Goal: Transaction & Acquisition: Purchase product/service

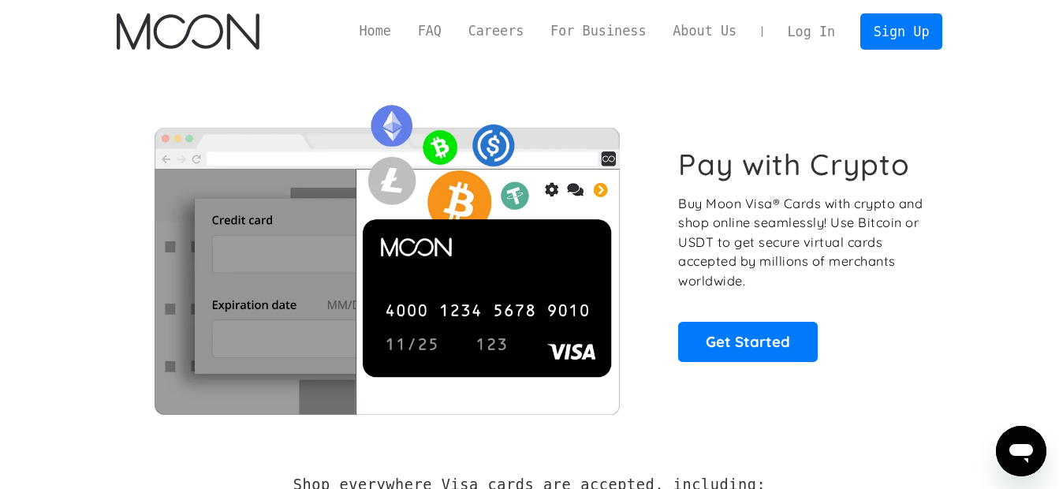
click at [820, 40] on link "Log In" at bounding box center [812, 31] width 74 height 35
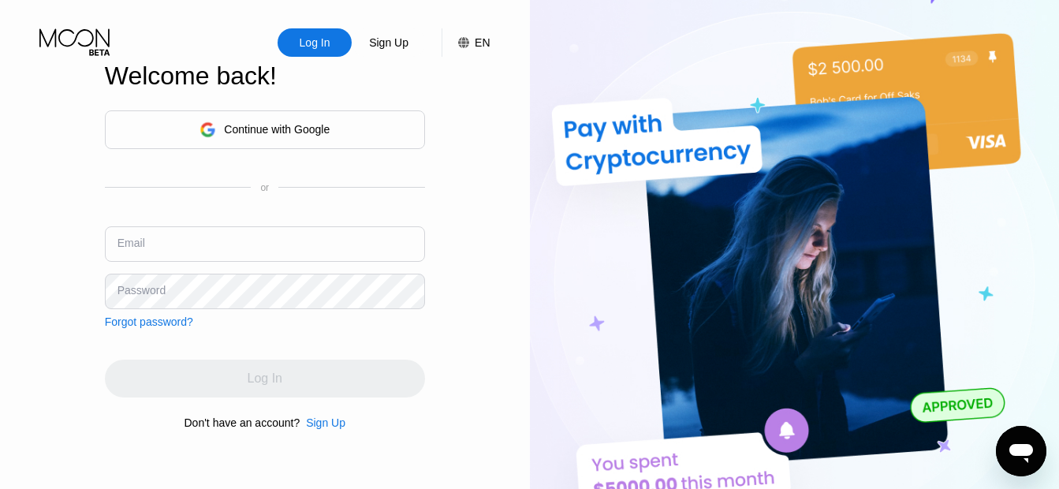
click at [231, 250] on input "text" at bounding box center [265, 243] width 320 height 35
click at [80, 256] on div "Log In Sign Up EN Language Select an item Save Welcome back! Continue with Goog…" at bounding box center [265, 269] width 530 height 538
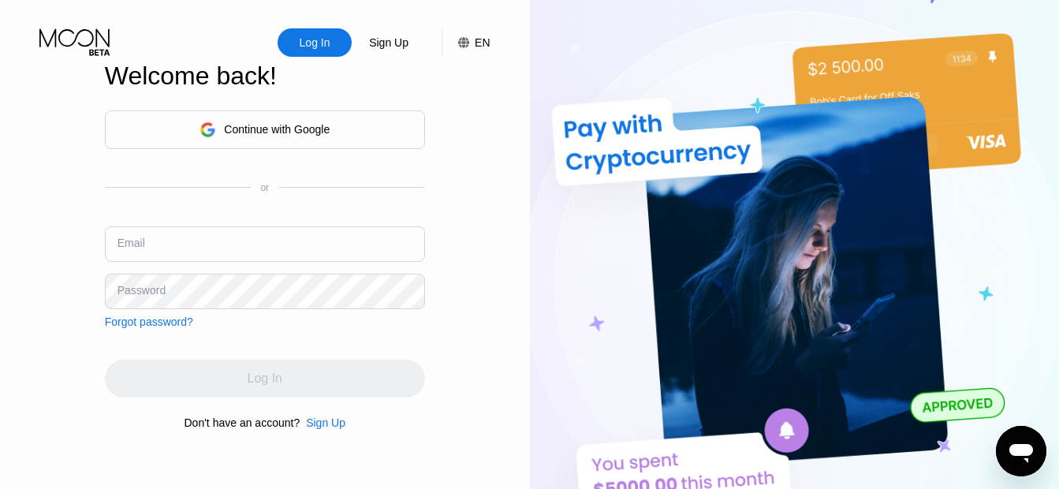
click at [159, 284] on div "Password" at bounding box center [142, 290] width 48 height 13
click at [217, 247] on input "text" at bounding box center [265, 243] width 320 height 35
type input "reza.ashja@gmail.com"
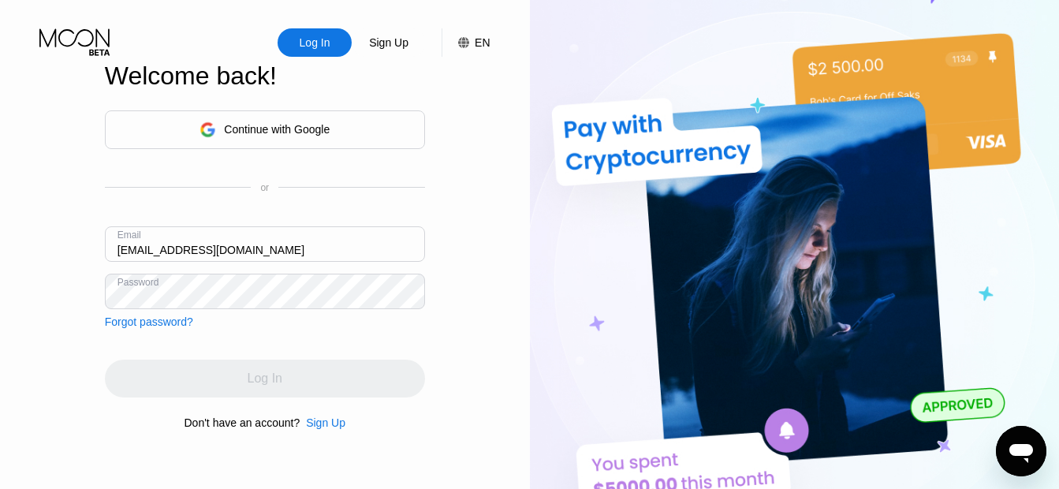
click at [285, 133] on div "Continue with Google" at bounding box center [277, 129] width 106 height 13
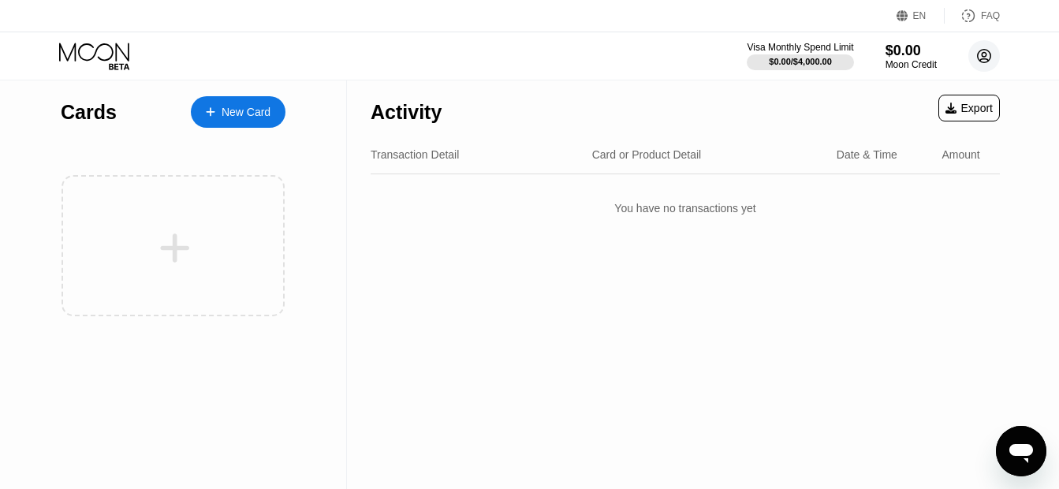
click at [980, 58] on icon at bounding box center [985, 56] width 32 height 32
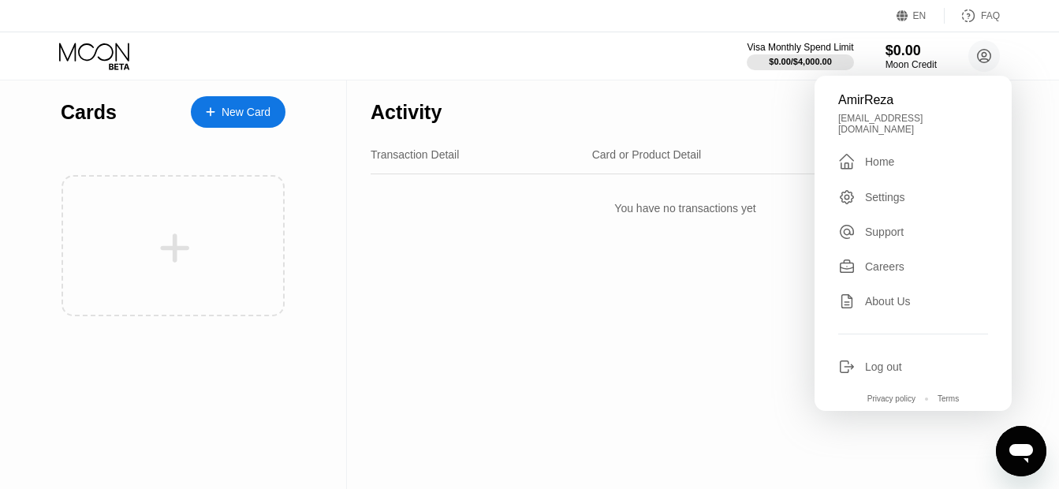
click at [882, 361] on div "Log out" at bounding box center [883, 367] width 37 height 13
click at [879, 364] on div "Log out" at bounding box center [883, 367] width 37 height 13
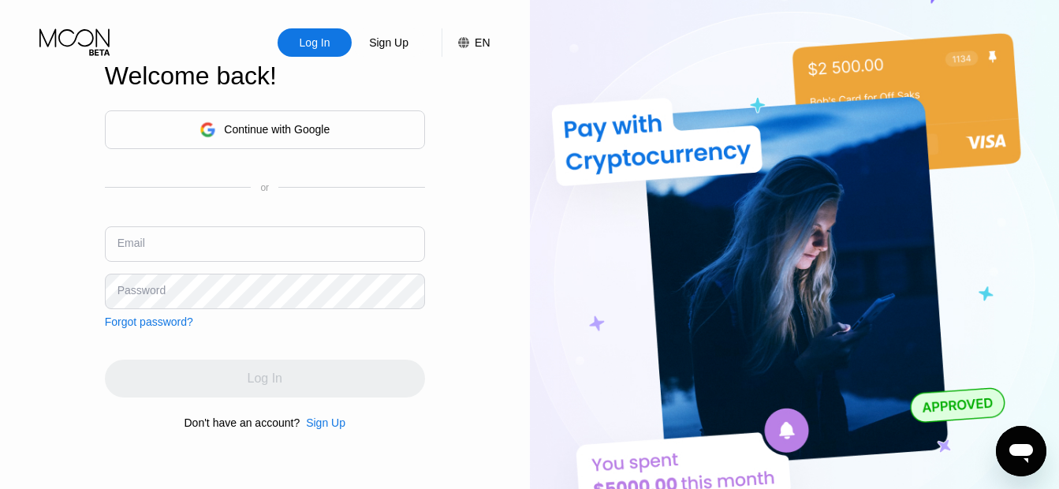
click at [271, 123] on div "Continue with Google" at bounding box center [277, 129] width 106 height 13
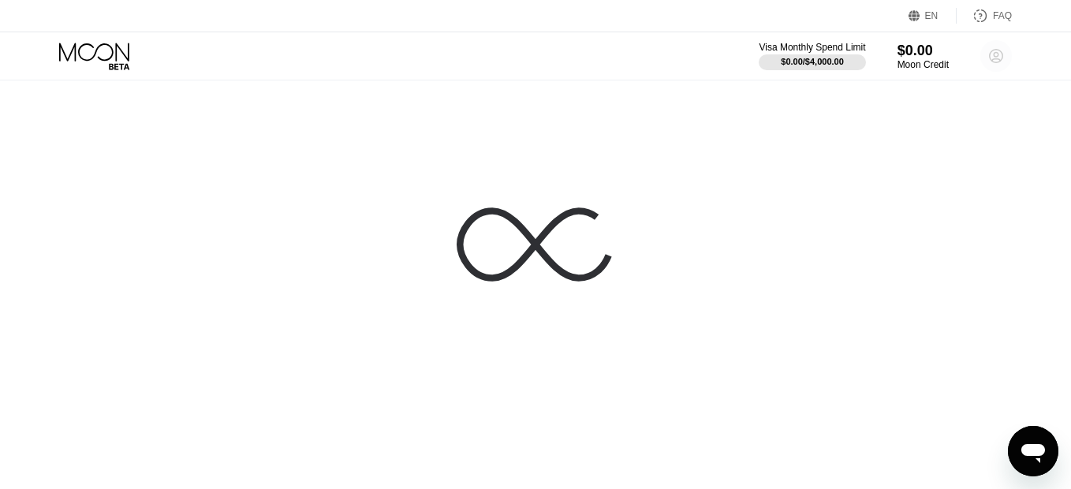
click at [995, 58] on circle at bounding box center [997, 56] width 32 height 32
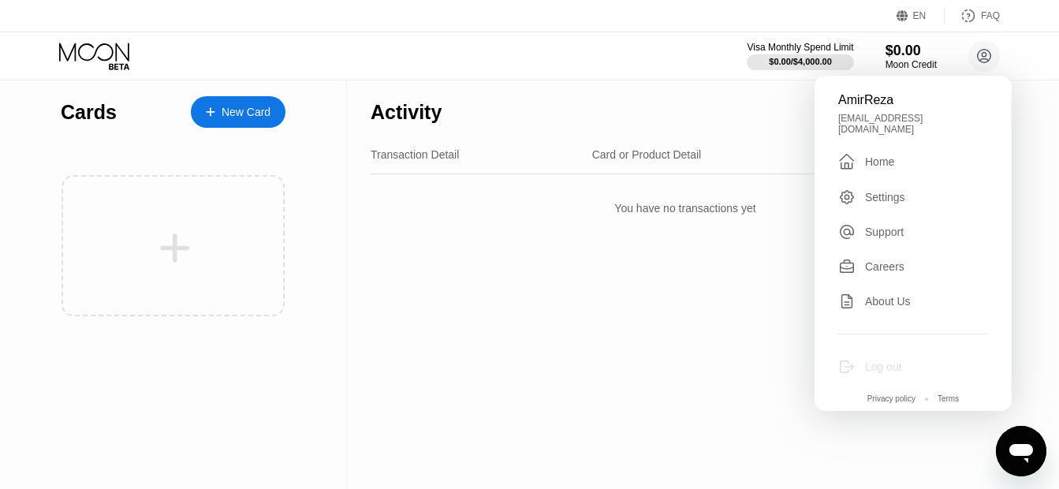
click at [873, 363] on div "Log out" at bounding box center [883, 367] width 37 height 13
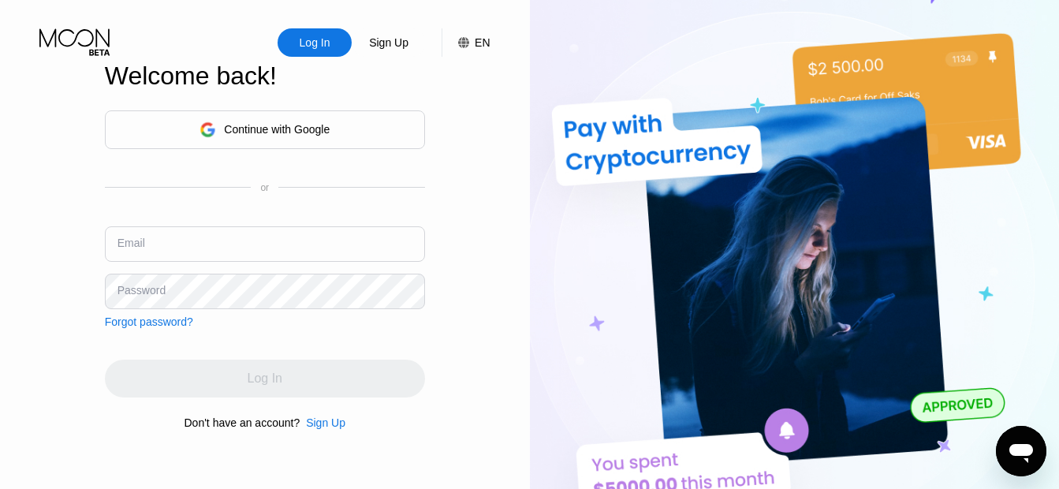
click at [669, 387] on img at bounding box center [795, 269] width 530 height 538
click at [266, 128] on div "Continue with Google" at bounding box center [277, 129] width 106 height 13
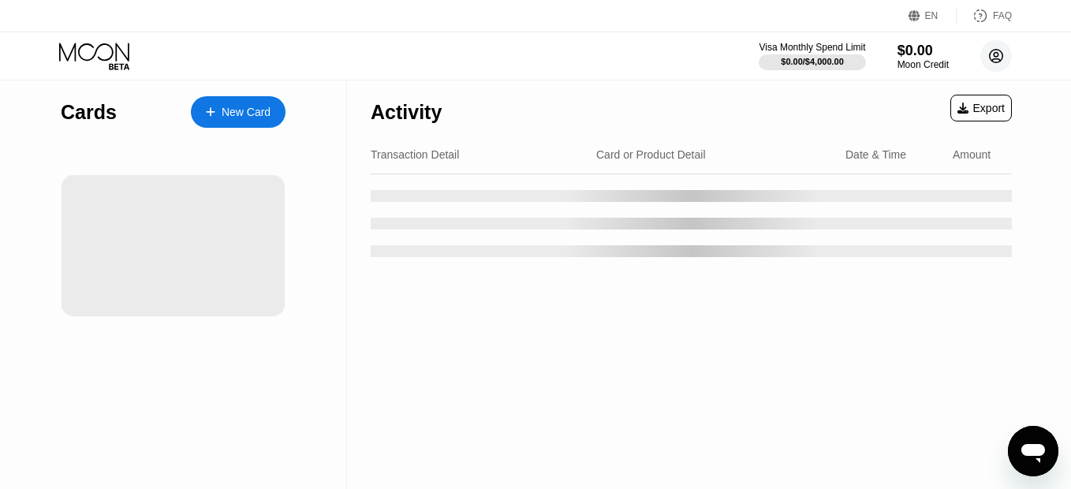
click at [994, 59] on circle at bounding box center [997, 56] width 32 height 32
click at [995, 60] on circle at bounding box center [985, 56] width 32 height 32
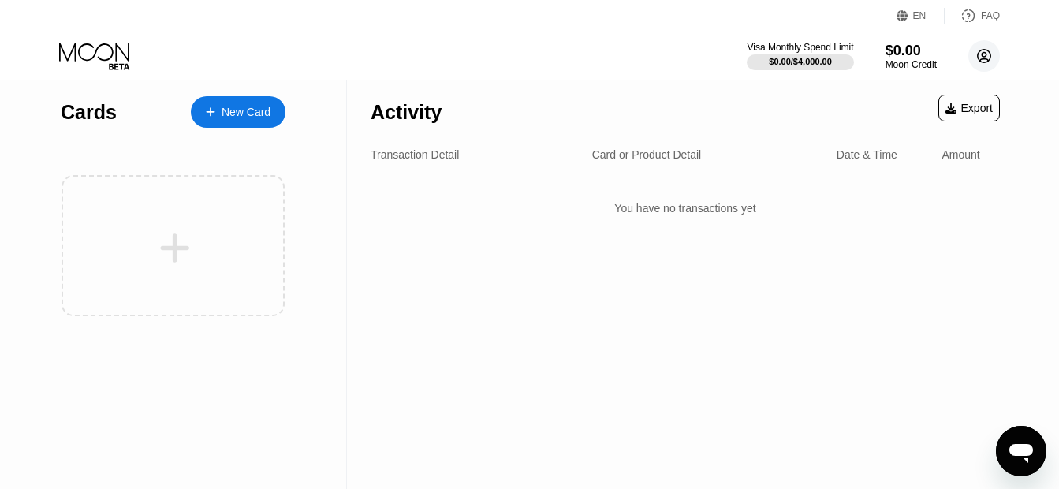
click at [995, 60] on circle at bounding box center [985, 56] width 32 height 32
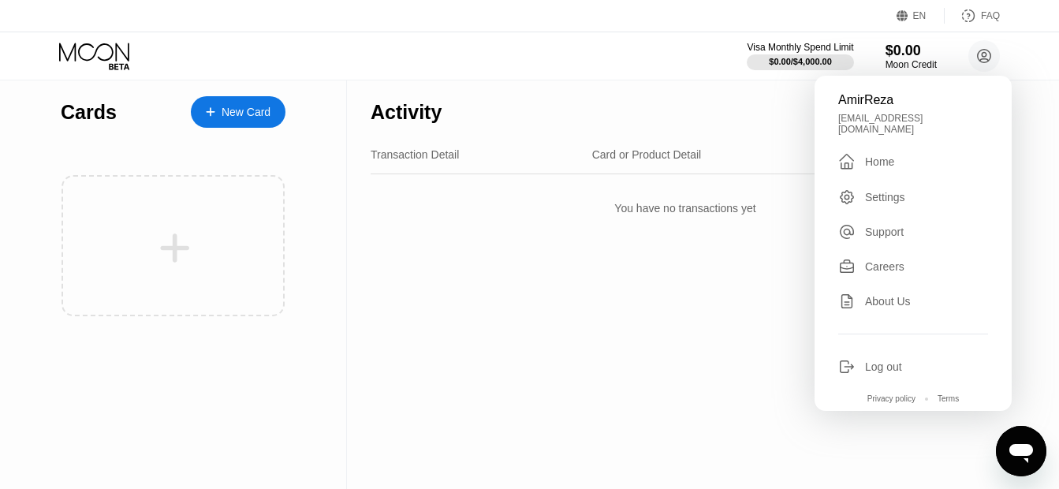
click at [880, 364] on div "Log out" at bounding box center [883, 367] width 37 height 13
click at [875, 364] on div "Log out" at bounding box center [883, 367] width 37 height 13
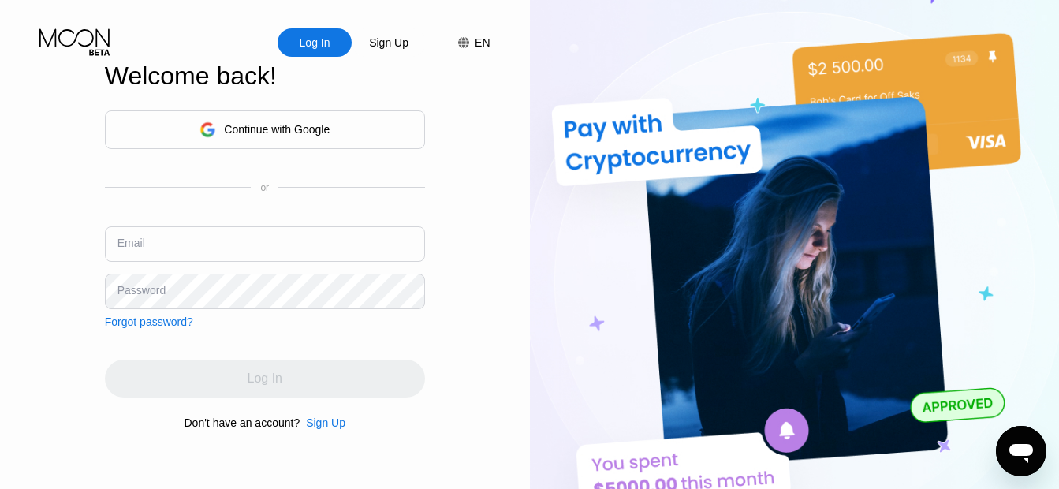
click at [240, 248] on input "text" at bounding box center [265, 243] width 320 height 35
type input "[EMAIL_ADDRESS][DOMAIN_NAME]"
click at [165, 322] on div "Forgot password?" at bounding box center [149, 322] width 88 height 13
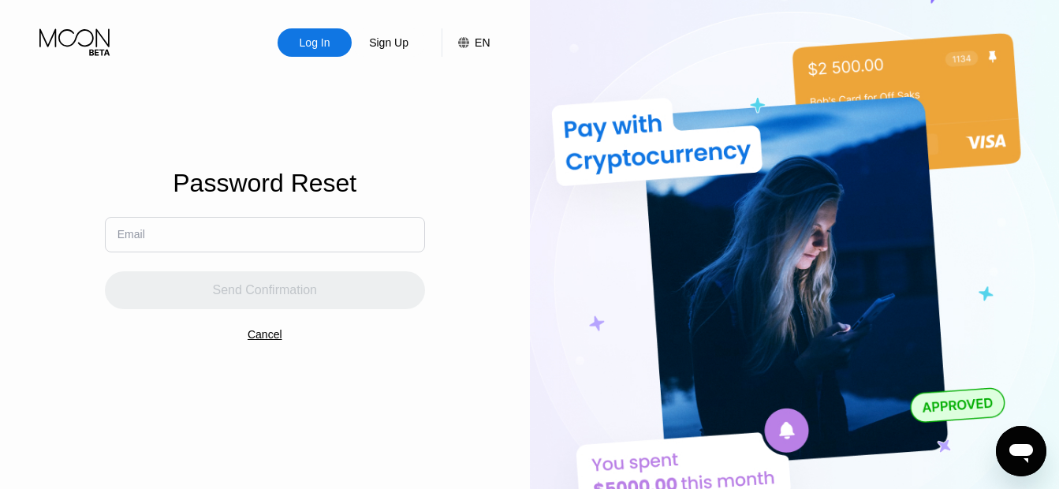
click at [205, 226] on input "text" at bounding box center [265, 234] width 320 height 35
type input "[EMAIL_ADDRESS][DOMAIN_NAME]"
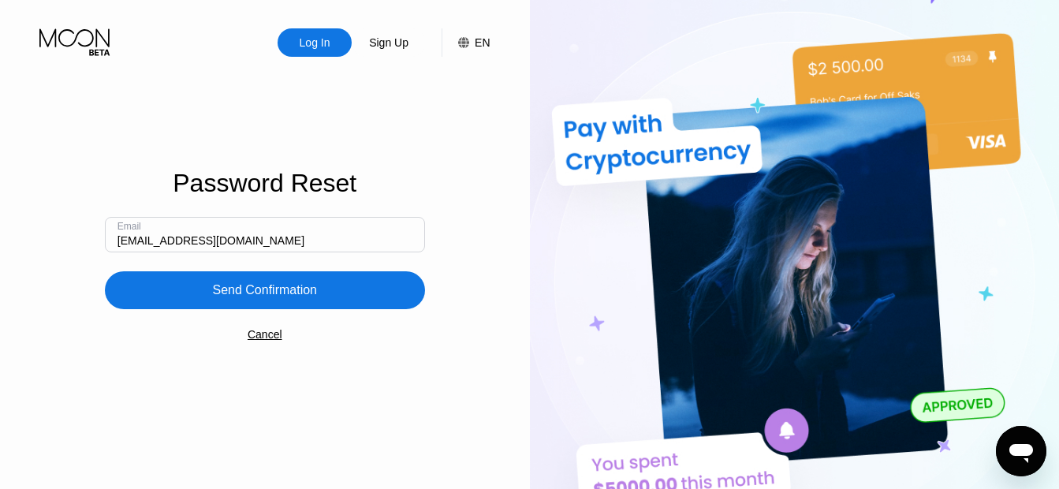
click at [200, 300] on div "Send Confirmation" at bounding box center [265, 290] width 320 height 38
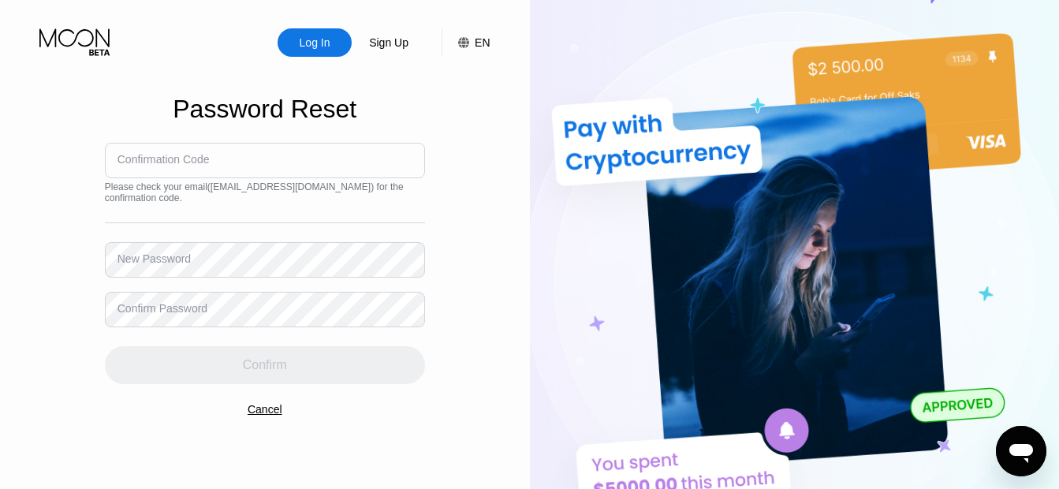
click at [245, 178] on input at bounding box center [265, 160] width 320 height 35
type input "111756"
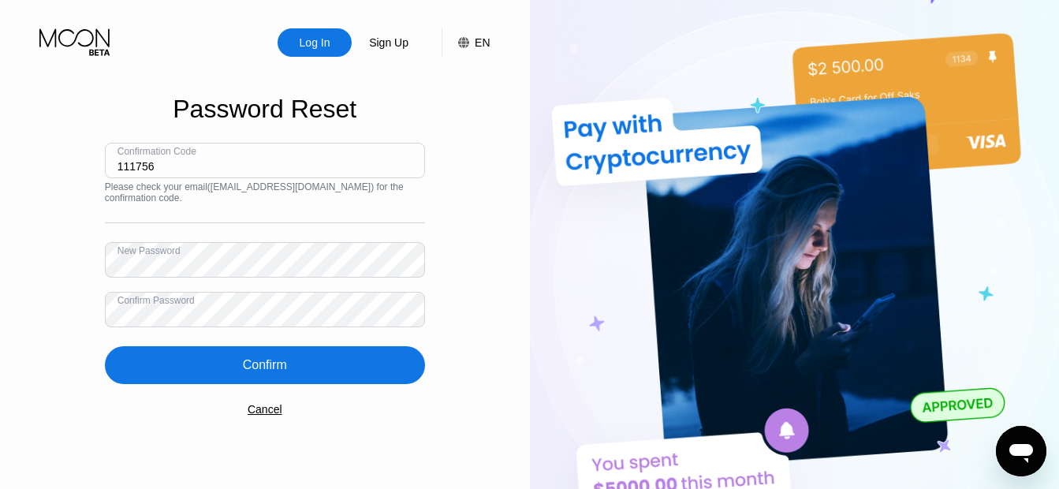
click at [243, 363] on div "Confirm" at bounding box center [265, 365] width 44 height 16
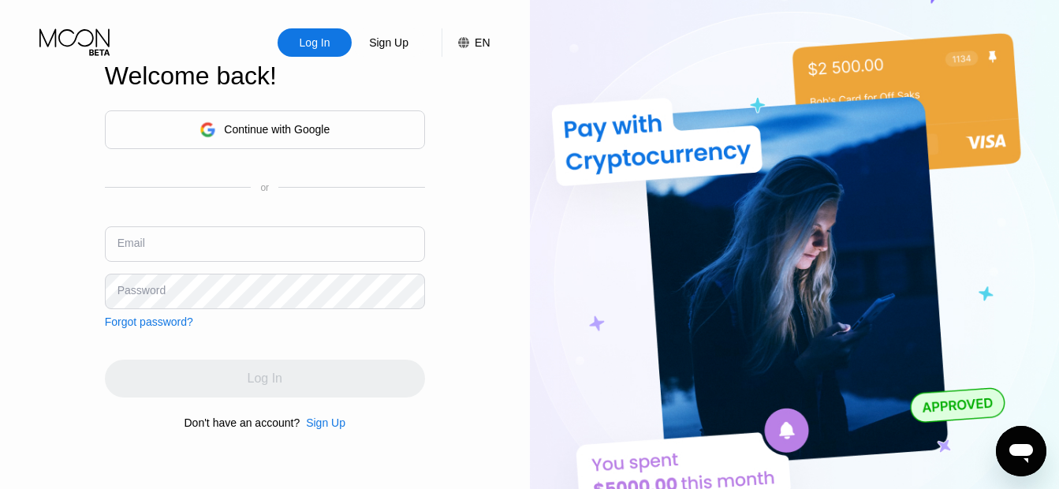
type input "REZA.ASHJA@GMAIL.COM"
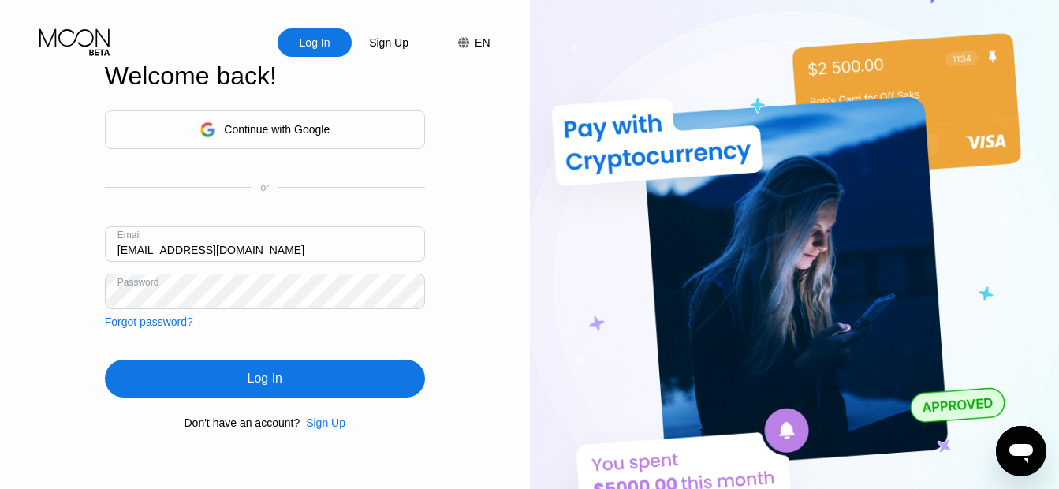
click at [261, 385] on div "Log In" at bounding box center [265, 379] width 35 height 16
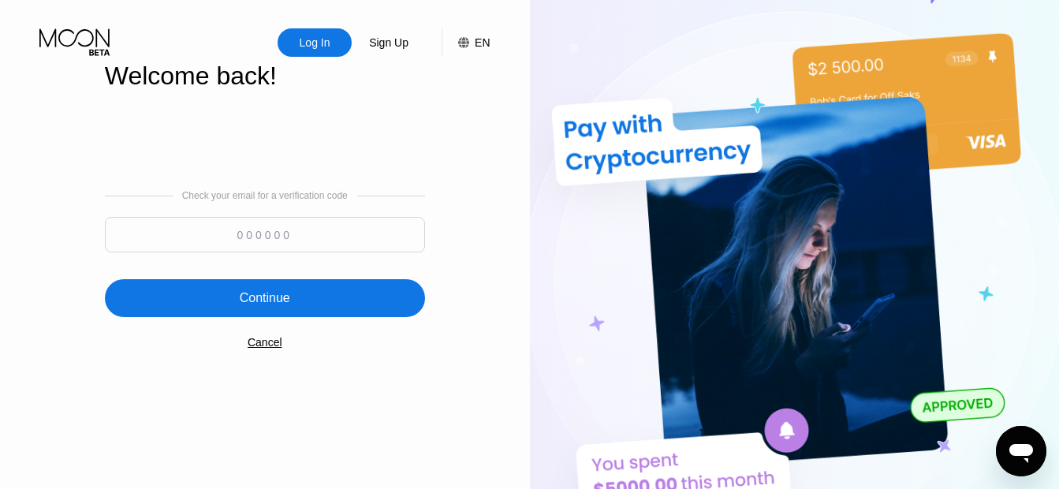
click at [248, 235] on input at bounding box center [265, 234] width 320 height 35
type input "973083"
click at [258, 302] on div "Continue" at bounding box center [265, 298] width 50 height 16
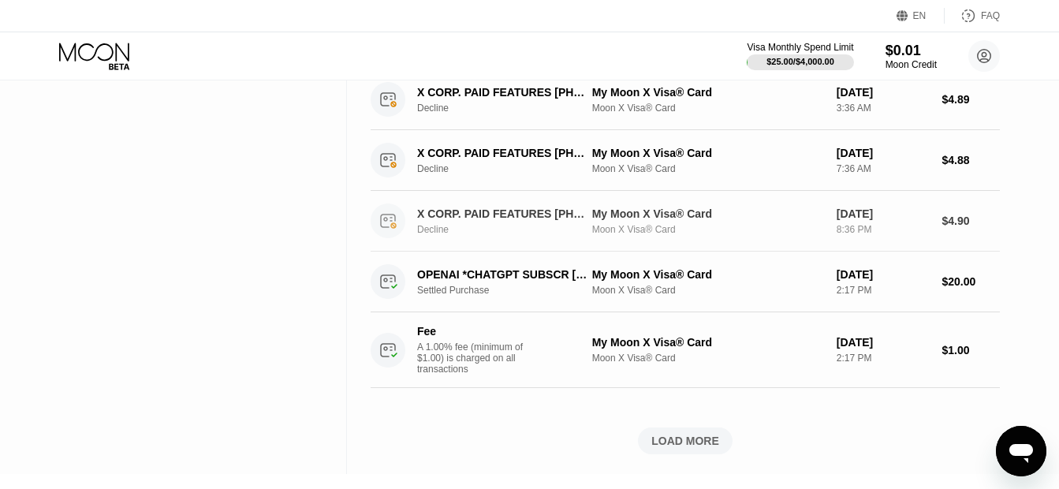
scroll to position [631, 0]
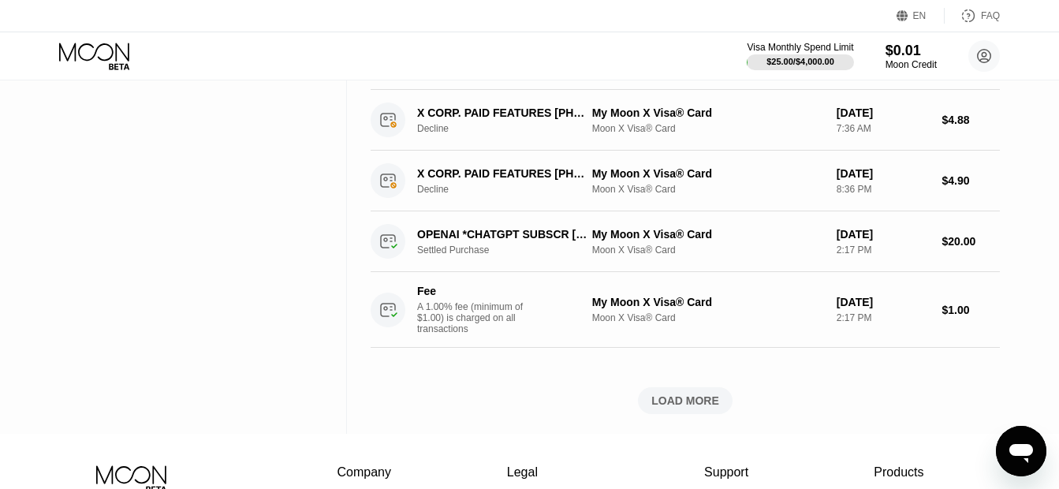
click at [694, 408] on div "LOAD MORE" at bounding box center [686, 401] width 68 height 14
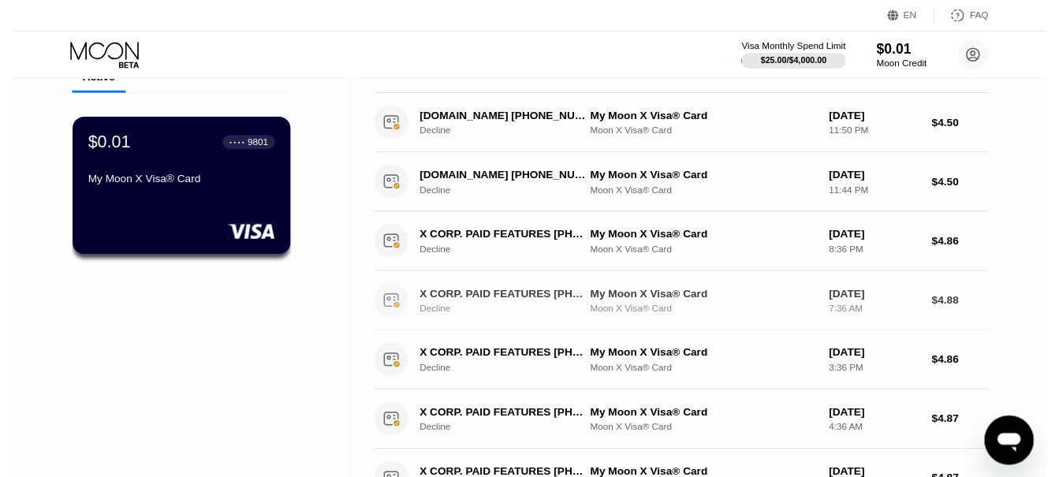
scroll to position [0, 0]
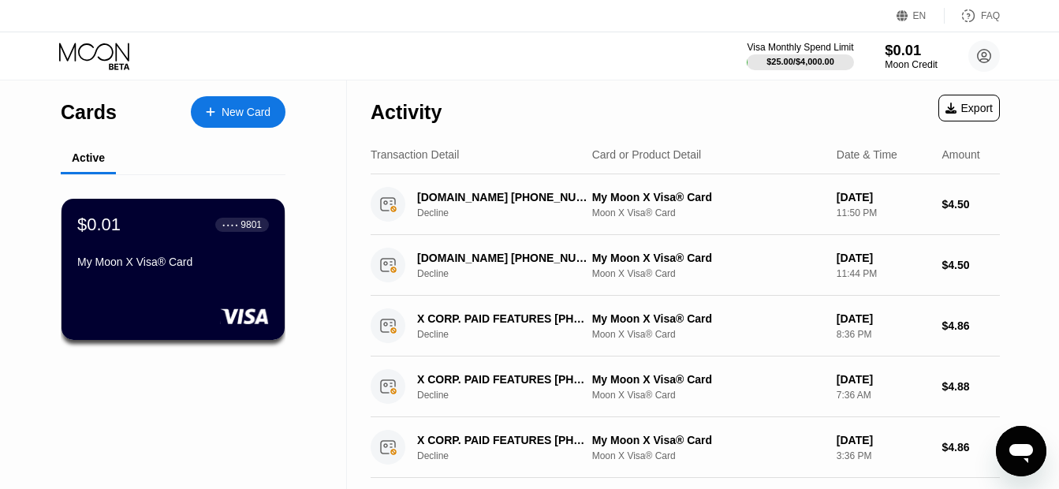
click at [902, 61] on div "Moon Credit" at bounding box center [911, 64] width 53 height 11
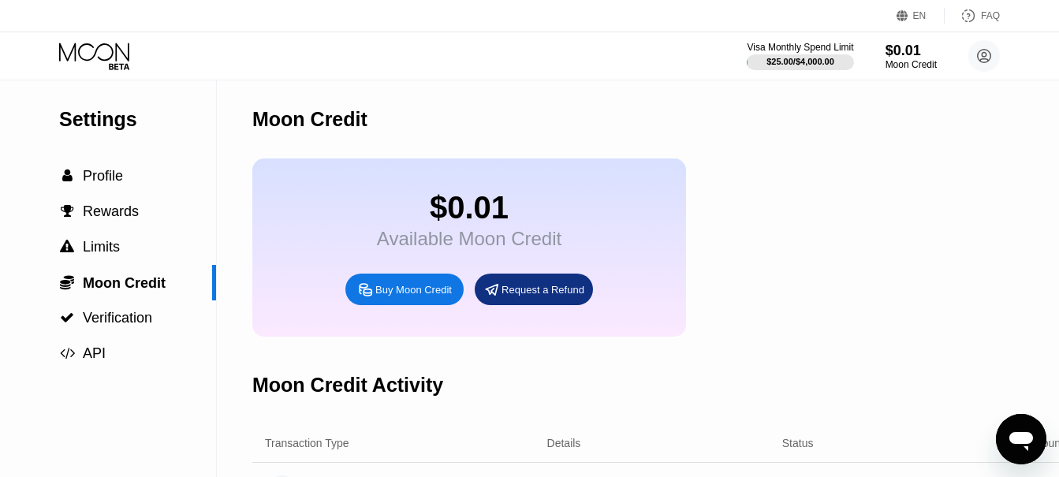
click at [517, 297] on div "Request a Refund" at bounding box center [543, 289] width 83 height 13
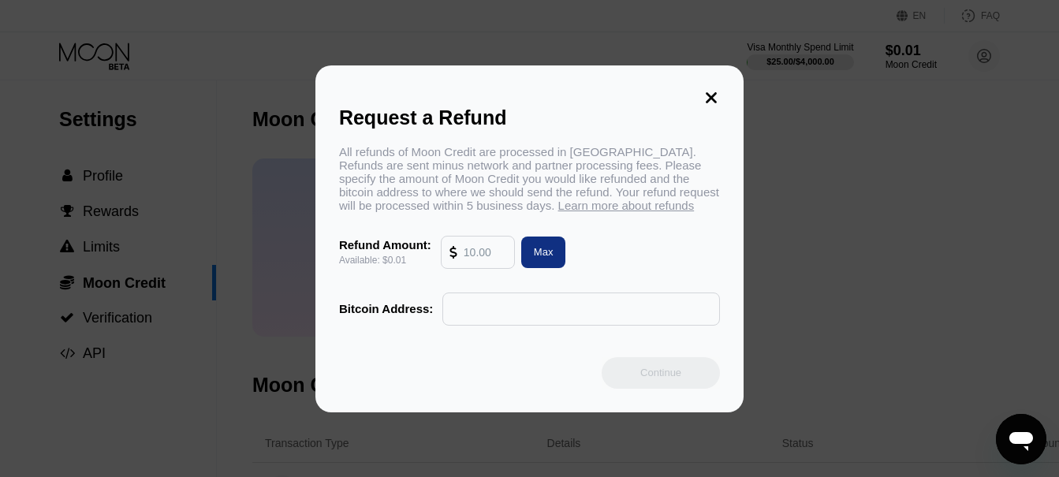
click at [621, 158] on div "All refunds of Moon Credit are processed in Bitcoin. Refunds are sent minus net…" at bounding box center [529, 178] width 381 height 67
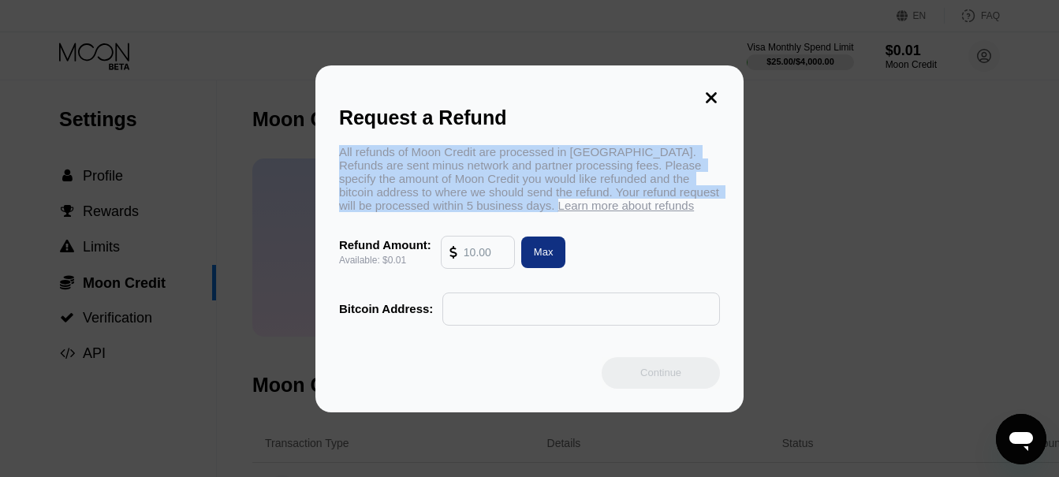
click at [621, 158] on div "All refunds of Moon Credit are processed in Bitcoin. Refunds are sent minus net…" at bounding box center [529, 178] width 381 height 67
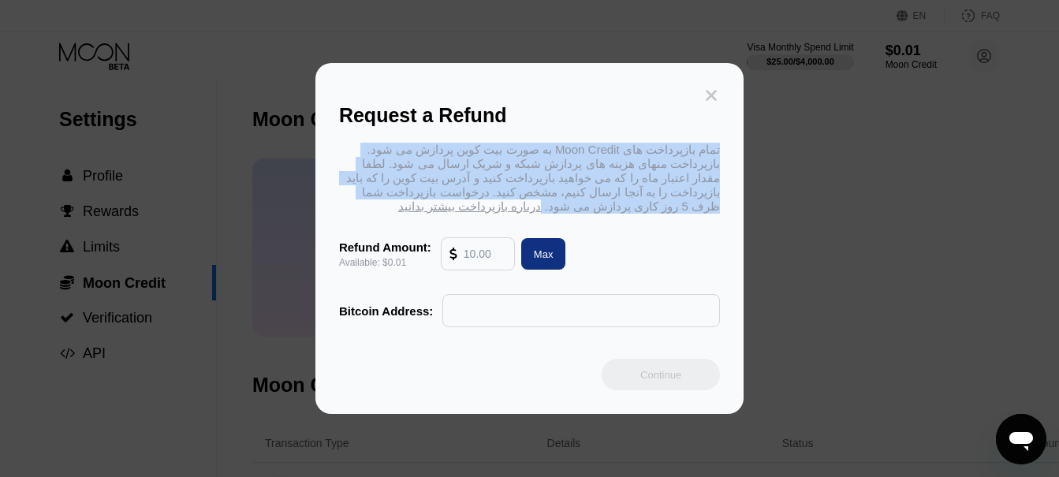
click at [715, 90] on icon at bounding box center [711, 95] width 11 height 11
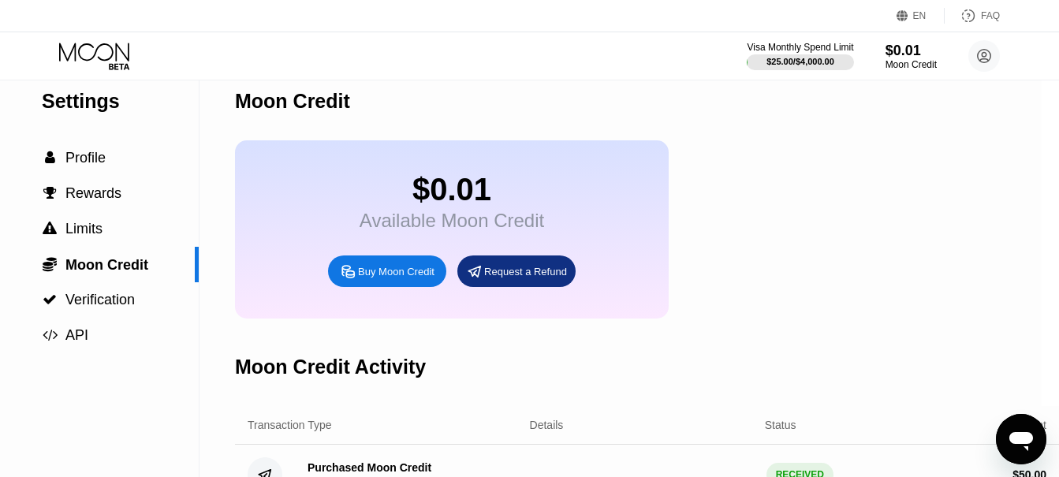
scroll to position [0, 17]
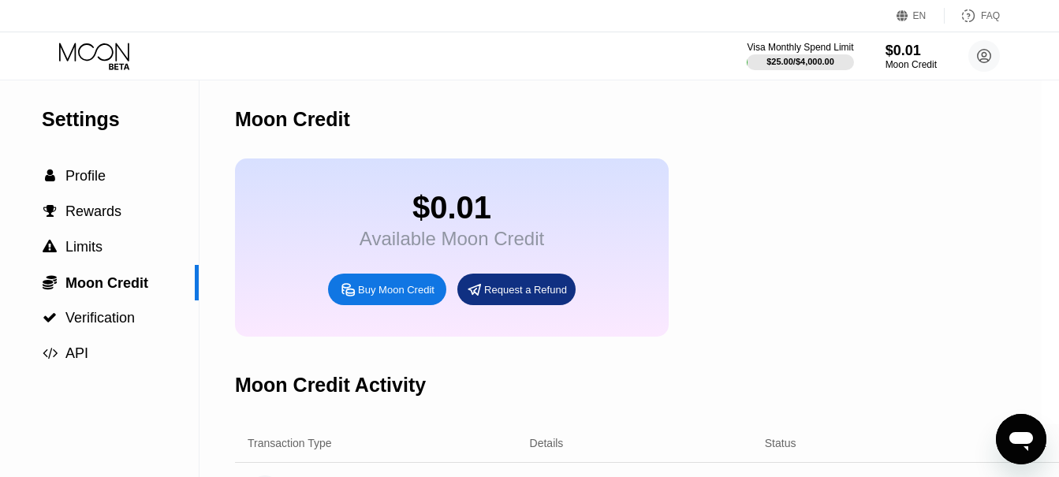
click at [370, 297] on div "Buy Moon Credit" at bounding box center [396, 289] width 77 height 13
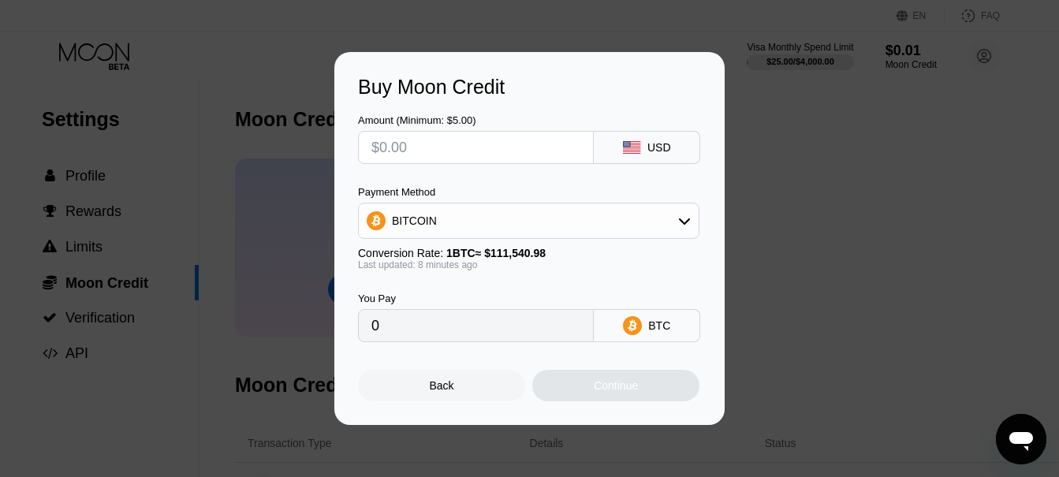
click at [641, 226] on div "BITCOIN" at bounding box center [529, 221] width 340 height 32
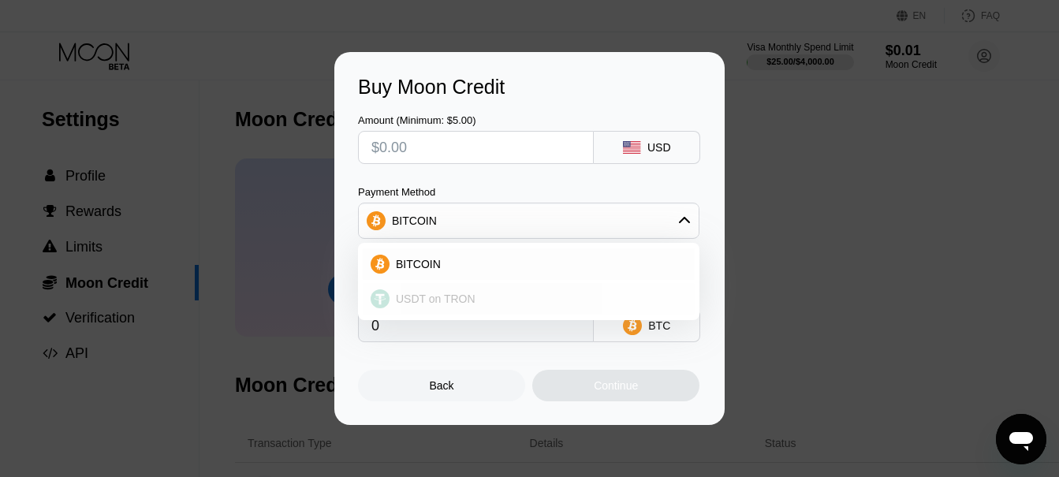
click at [420, 305] on span "USDT on TRON" at bounding box center [436, 299] width 80 height 13
type input "0.00"
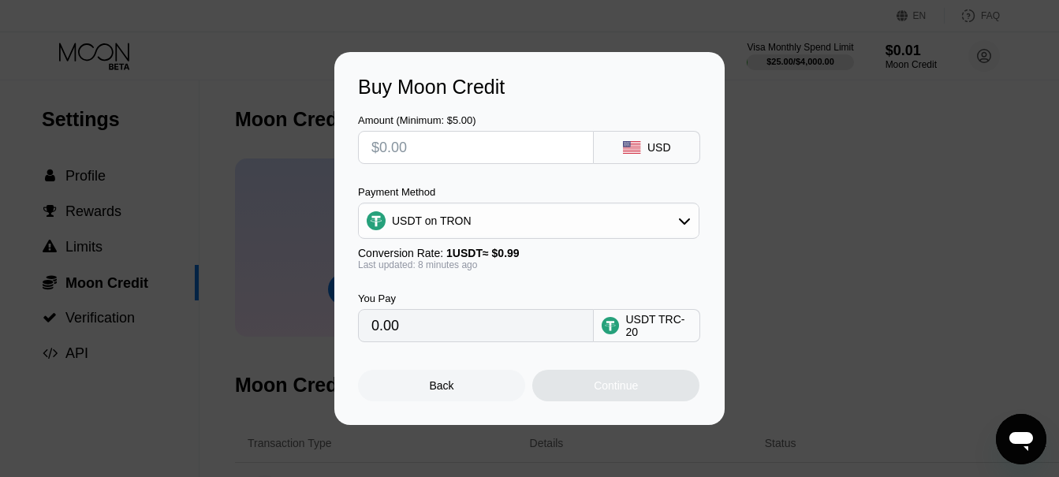
click at [447, 154] on input "text" at bounding box center [476, 148] width 209 height 32
type input "$1"
type input "1.01"
type input "$10"
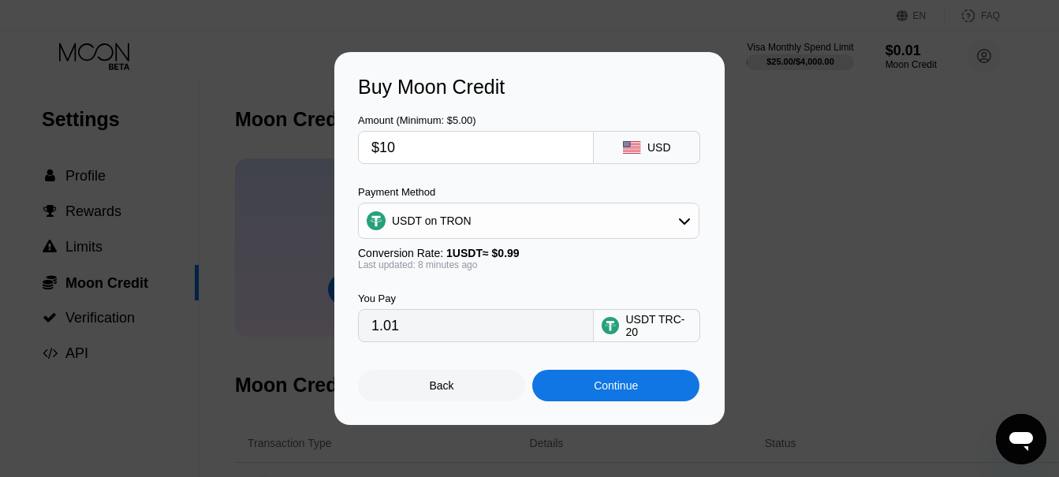
type input "10.10"
click at [600, 392] on div "Continue" at bounding box center [616, 385] width 44 height 13
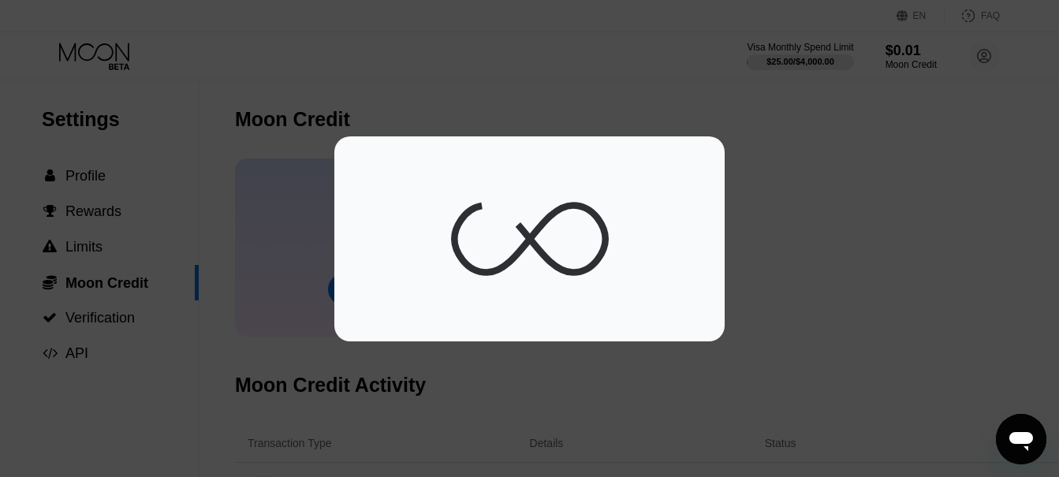
click at [600, 398] on div at bounding box center [535, 244] width 1071 height 489
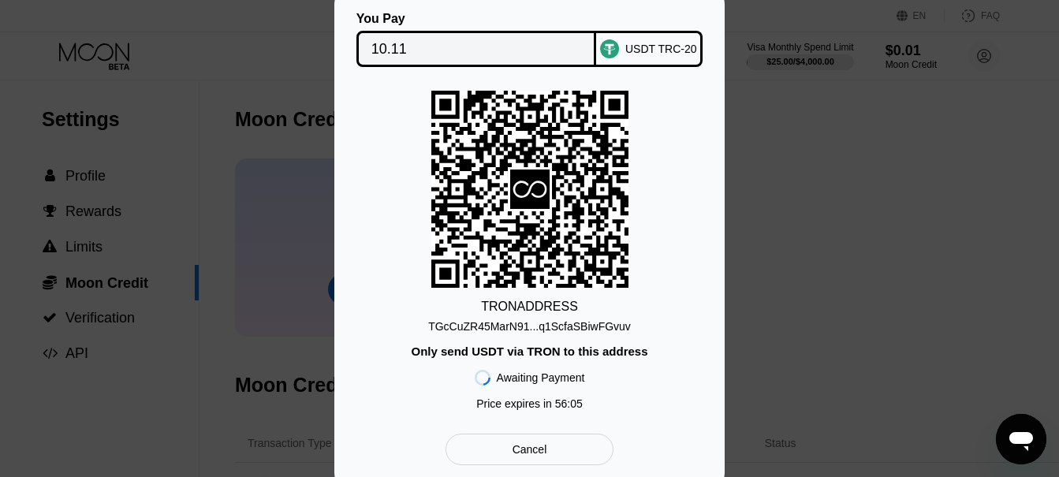
click at [713, 427] on div "You Pay 10.11 USDT TRC-20 TRON ADDRESS TGcCuZR45MarN91...q1ScfaSBiwFGvuv Only s…" at bounding box center [529, 238] width 390 height 501
click at [588, 379] on div "TRON ADDRESS TGcCuZR45MarN91...q1ScfaSBiwFGvuv Only send USDT via TRON to this …" at bounding box center [529, 254] width 343 height 327
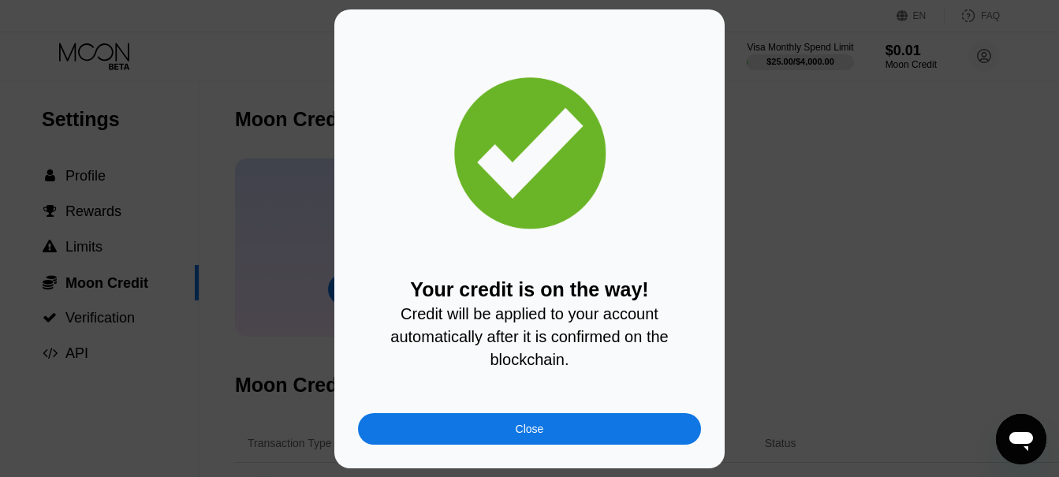
click at [528, 434] on div "Close" at bounding box center [530, 429] width 28 height 13
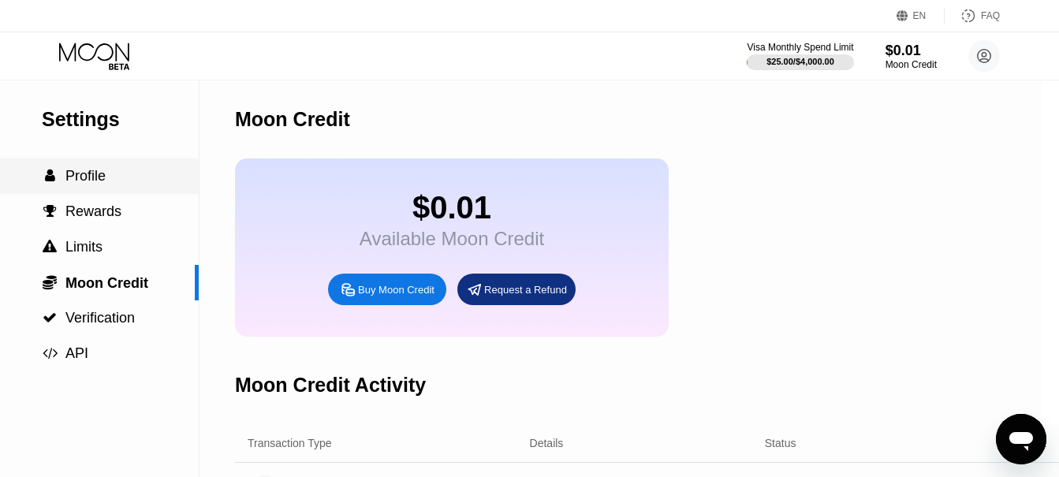
click at [77, 183] on span "Profile" at bounding box center [85, 176] width 40 height 16
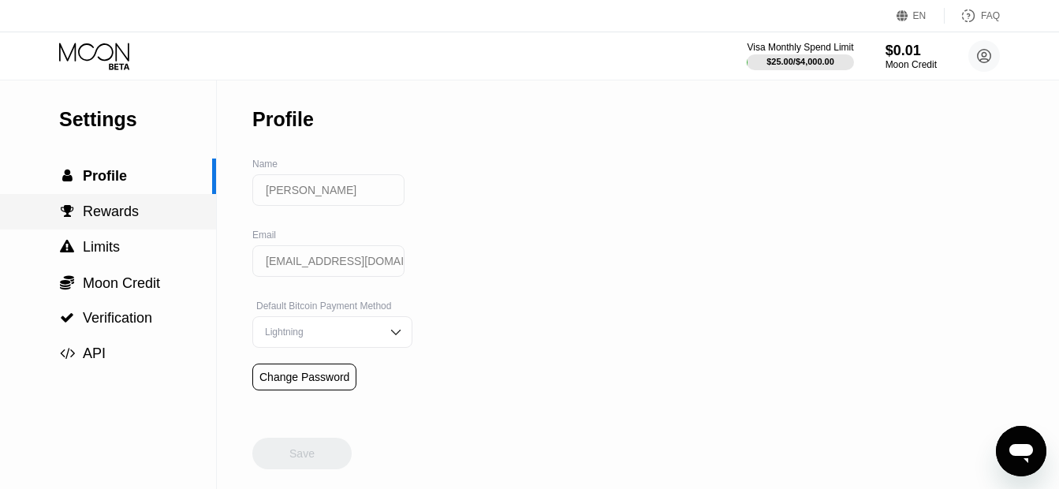
click at [99, 219] on span "Rewards" at bounding box center [111, 212] width 56 height 16
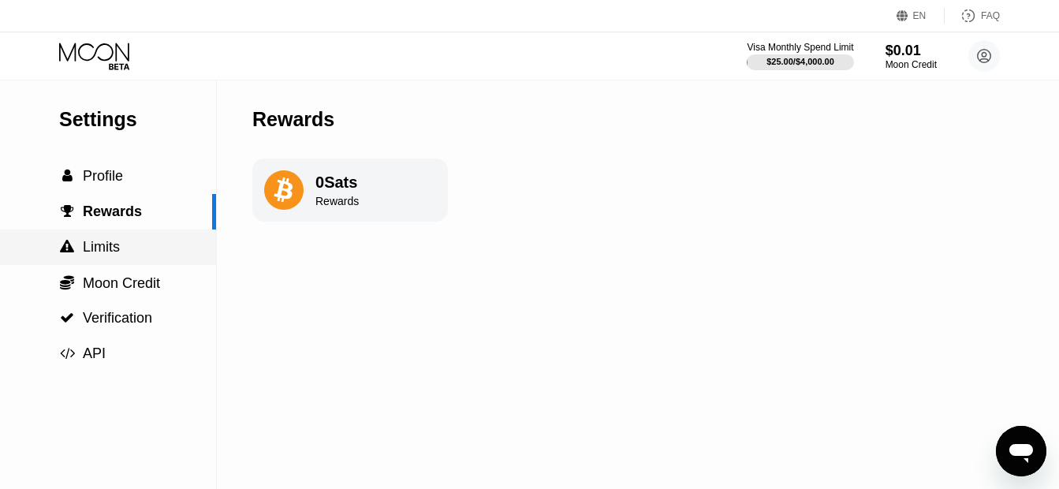
click at [104, 251] on span "Limits" at bounding box center [101, 247] width 37 height 16
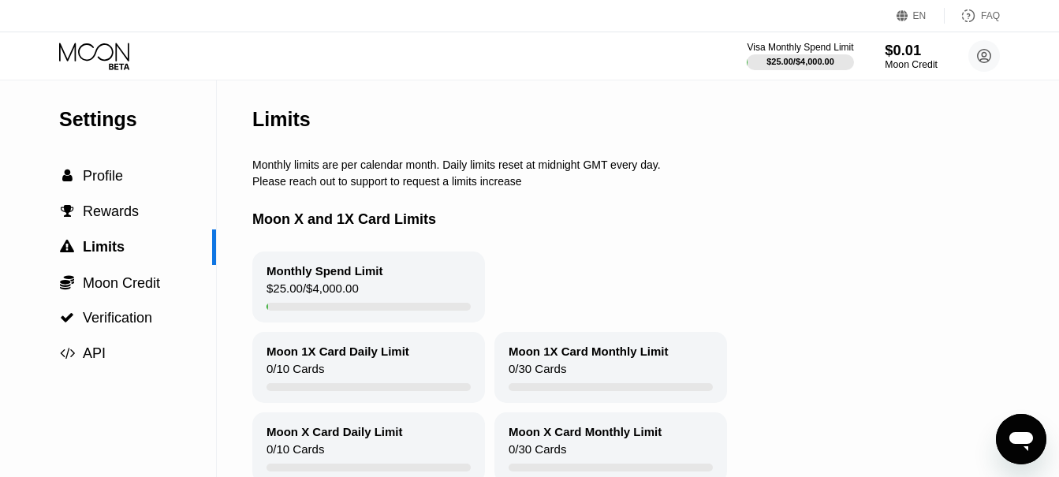
click at [904, 62] on div "Moon Credit" at bounding box center [911, 64] width 53 height 11
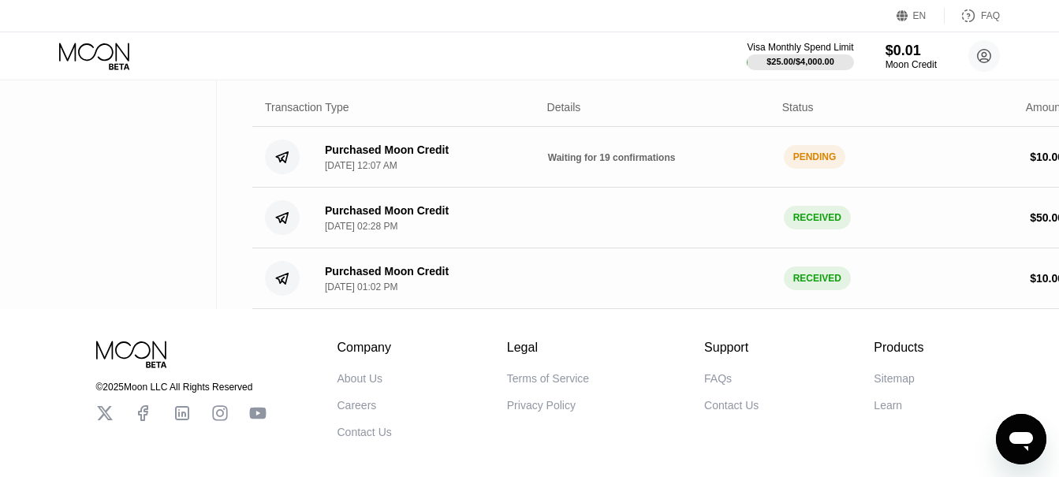
scroll to position [34, 0]
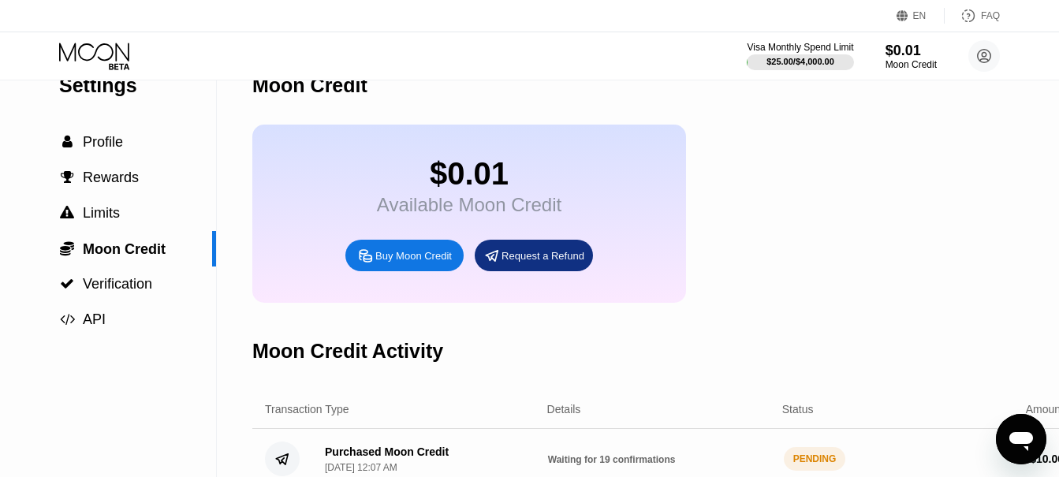
click at [84, 50] on icon at bounding box center [95, 57] width 73 height 28
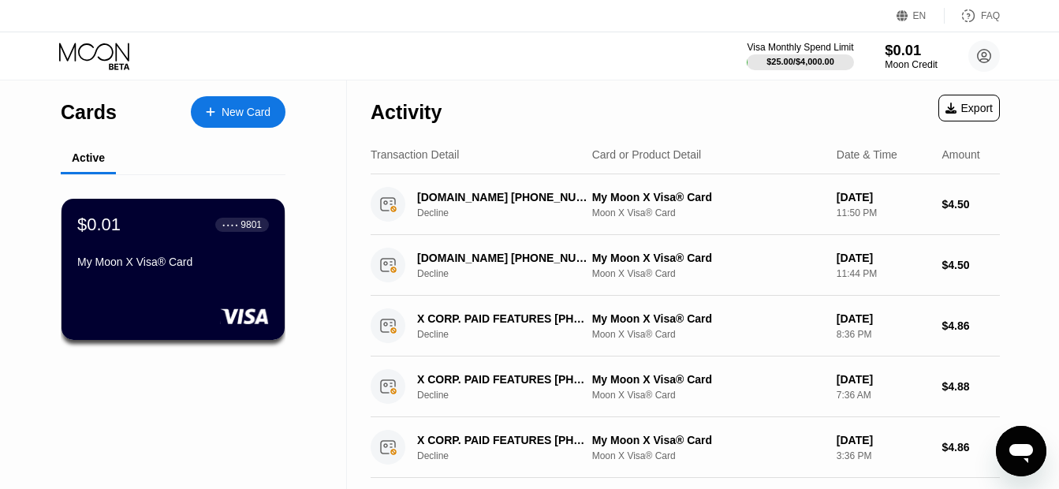
click at [904, 60] on div "Moon Credit" at bounding box center [911, 64] width 53 height 11
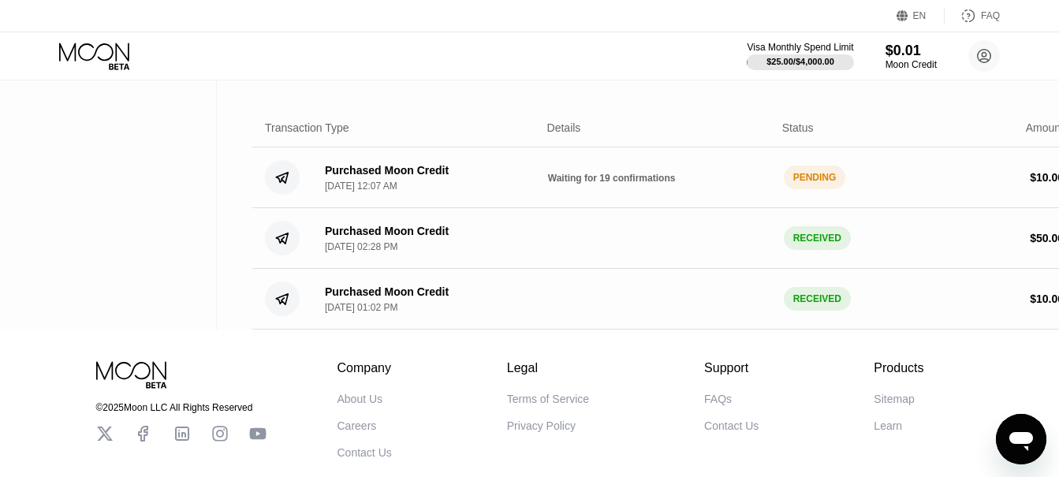
scroll to position [316, 17]
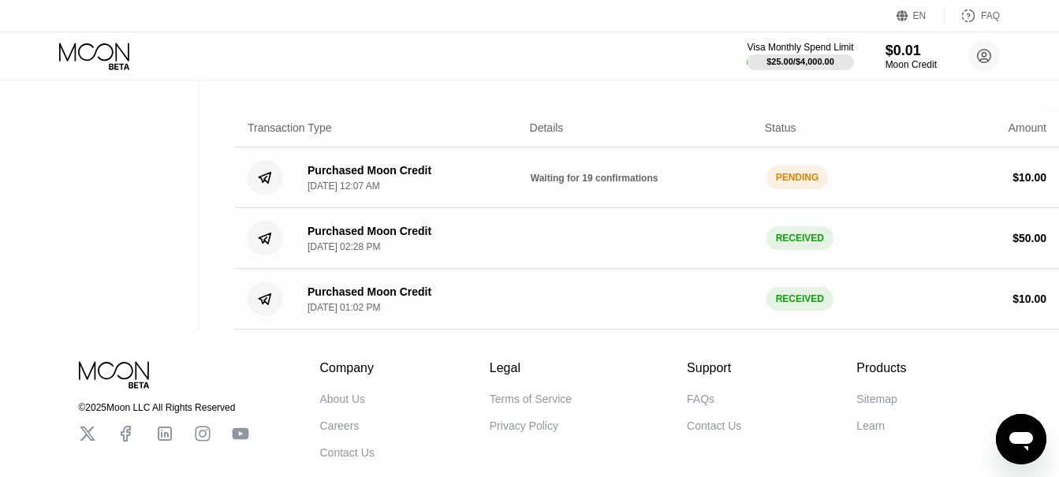
click at [88, 203] on div "Settings  Profile  Rewards  Limits  Moon Credit  Verification  API" at bounding box center [91, 47] width 217 height 565
click at [794, 189] on div "PENDING" at bounding box center [798, 178] width 62 height 24
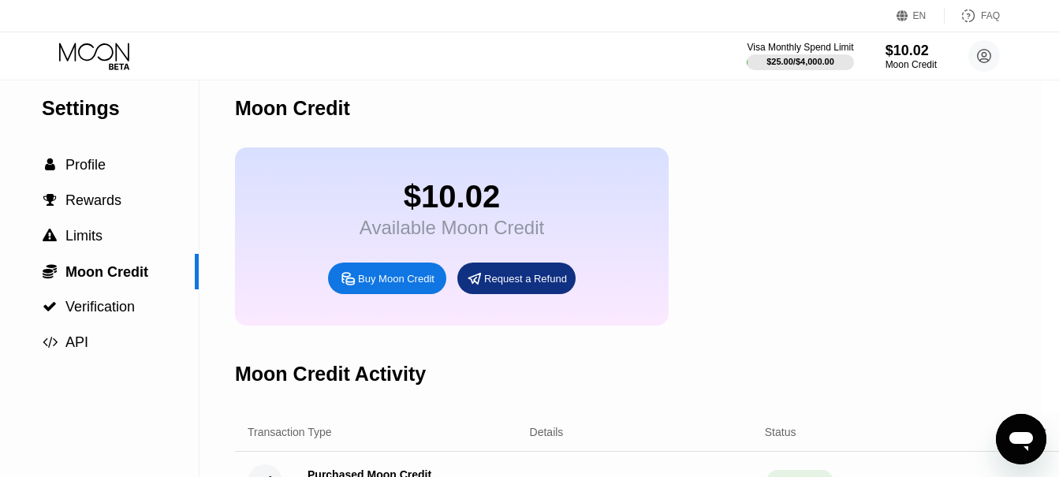
scroll to position [0, 17]
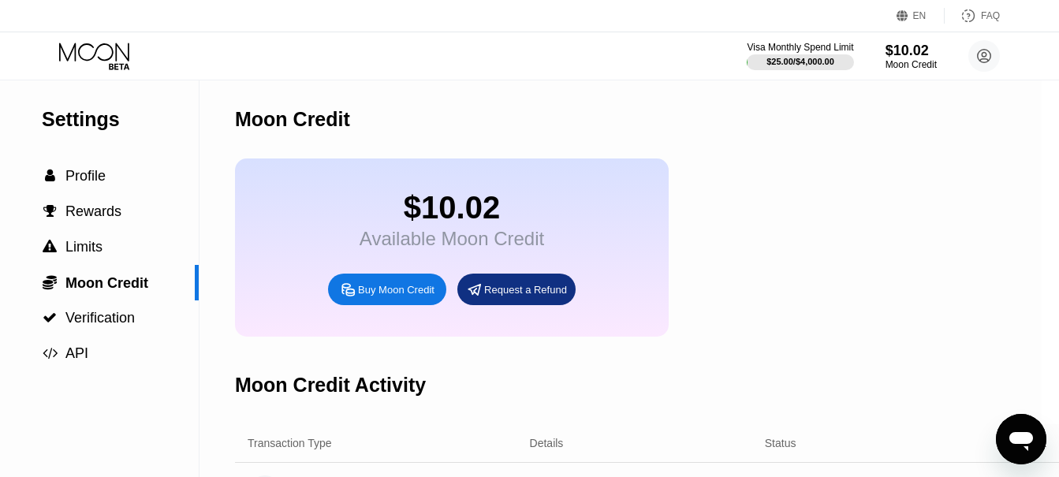
click at [97, 58] on icon at bounding box center [95, 57] width 73 height 28
